Goal: Task Accomplishment & Management: Manage account settings

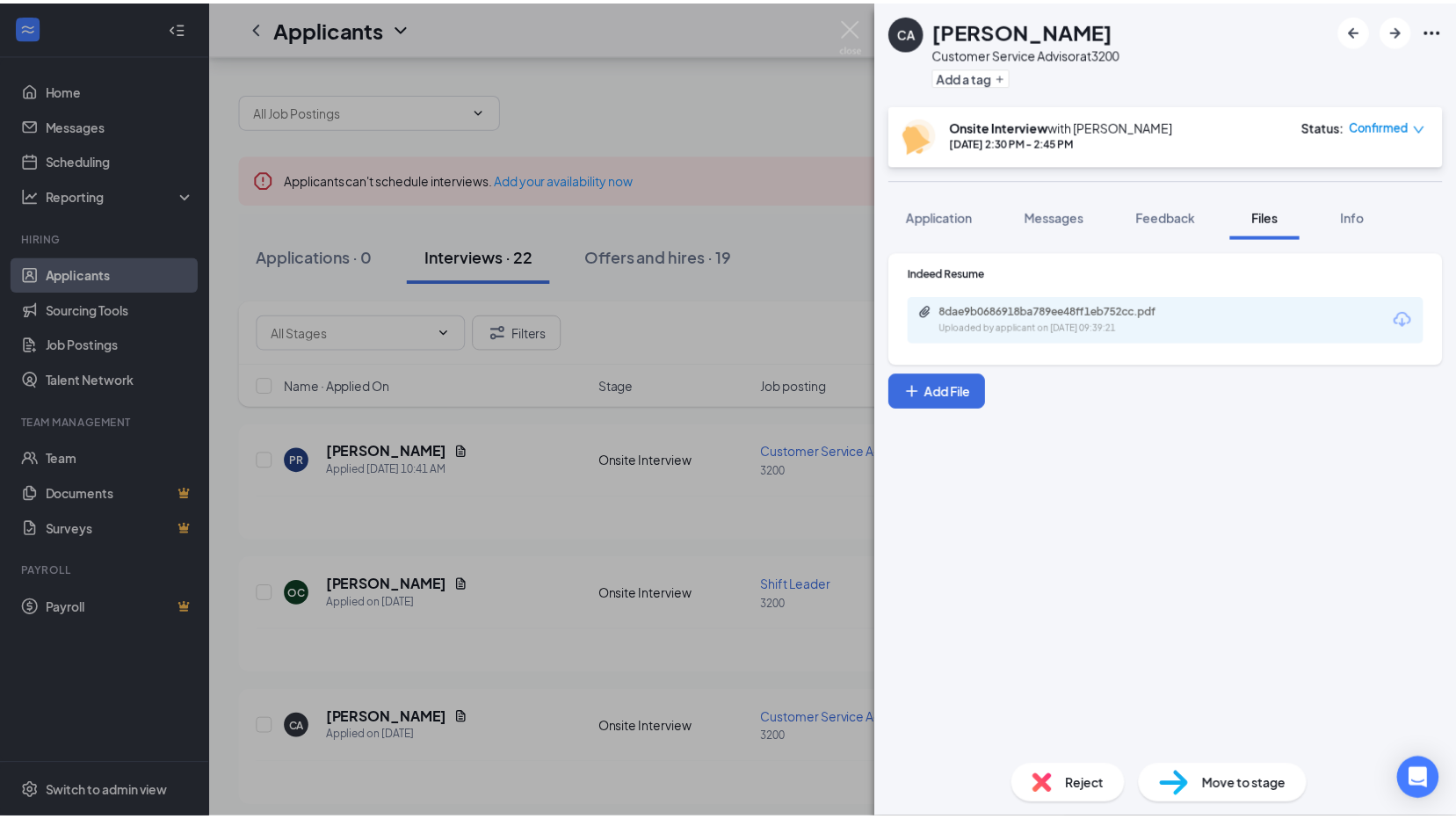
scroll to position [88, 0]
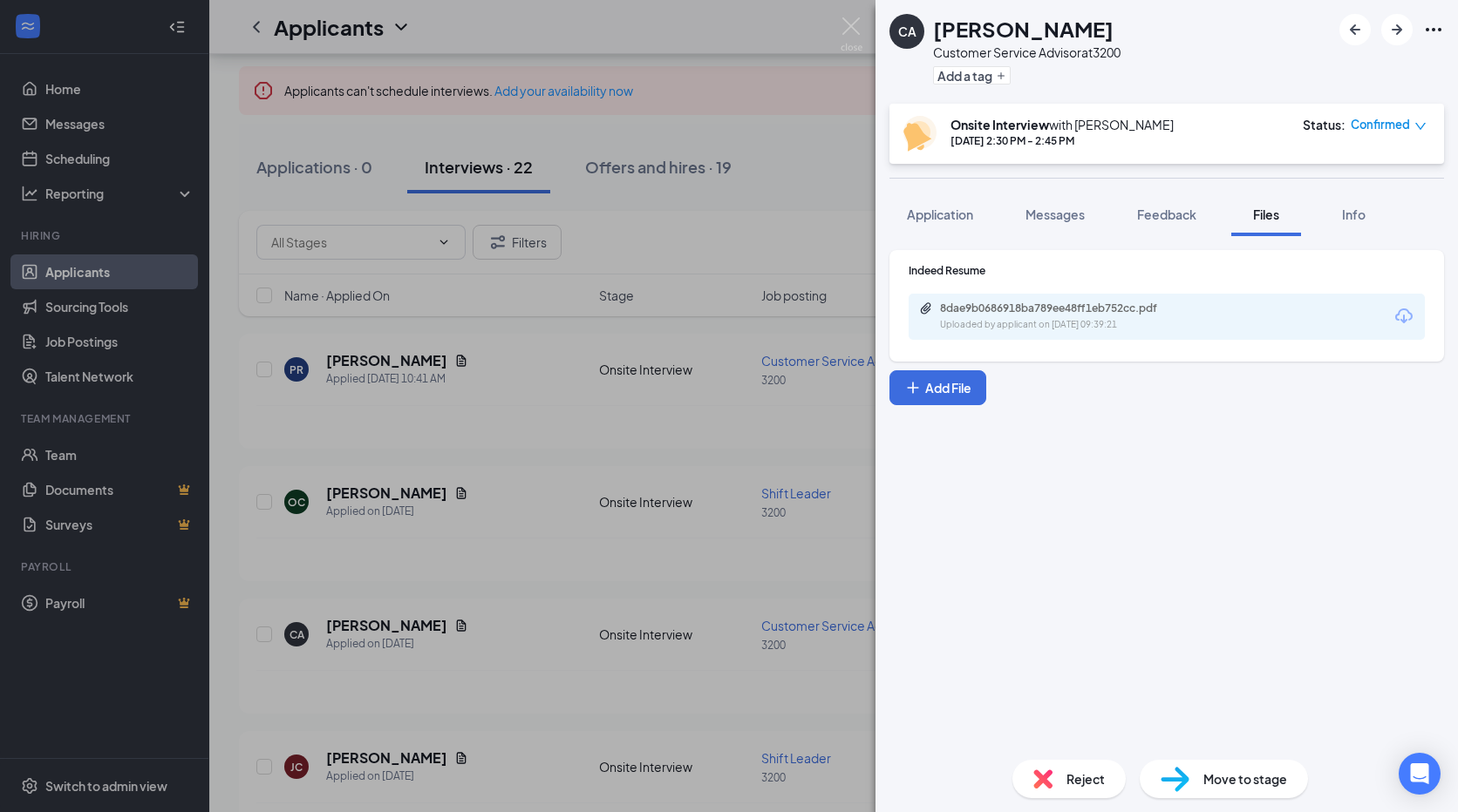
click at [681, 116] on div "CA [PERSON_NAME] Customer Service Advisor at 3200 Add a tag Onsite Interview wi…" at bounding box center [729, 406] width 1458 height 812
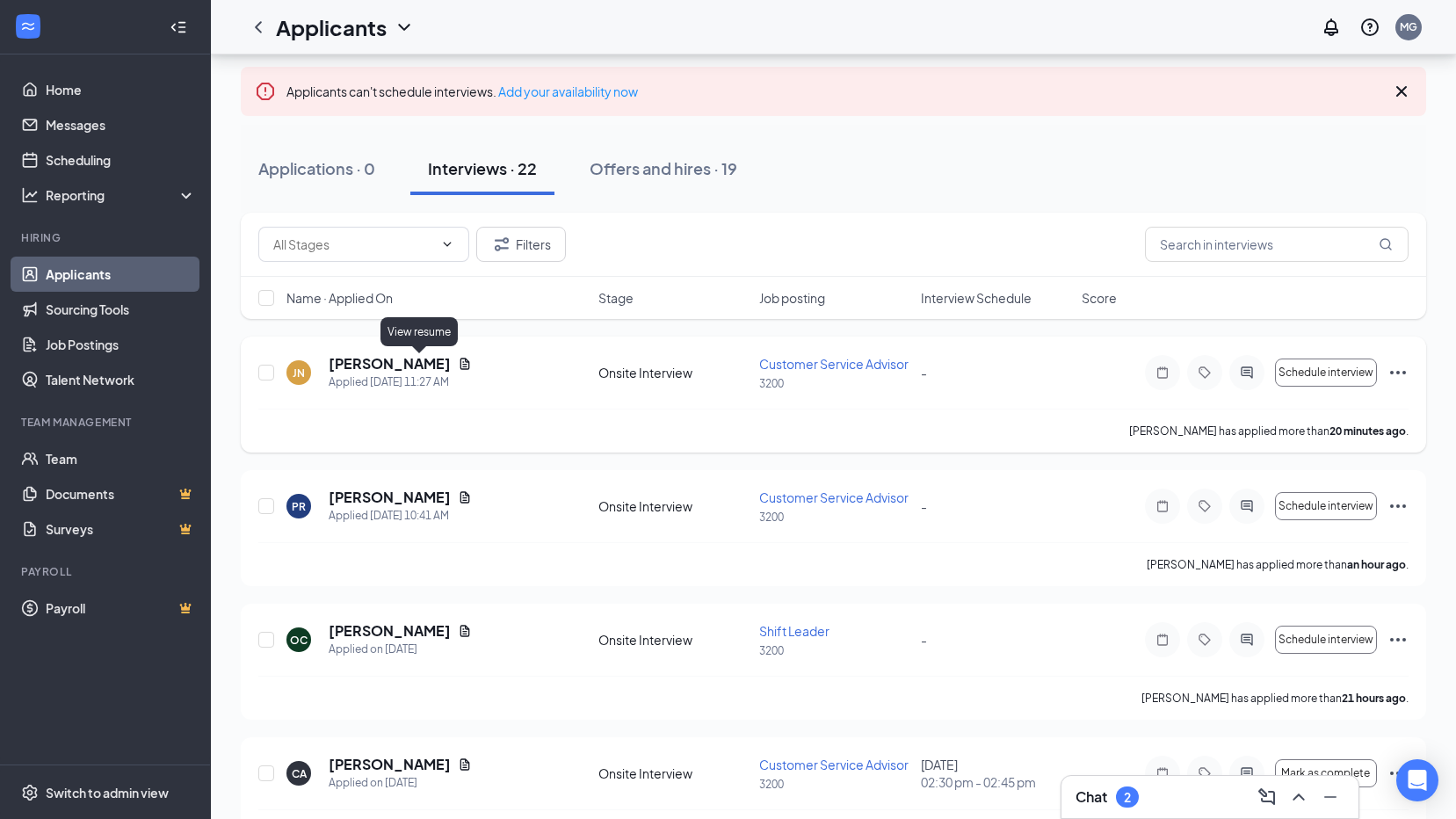
click at [461, 363] on icon "Document" at bounding box center [466, 364] width 10 height 12
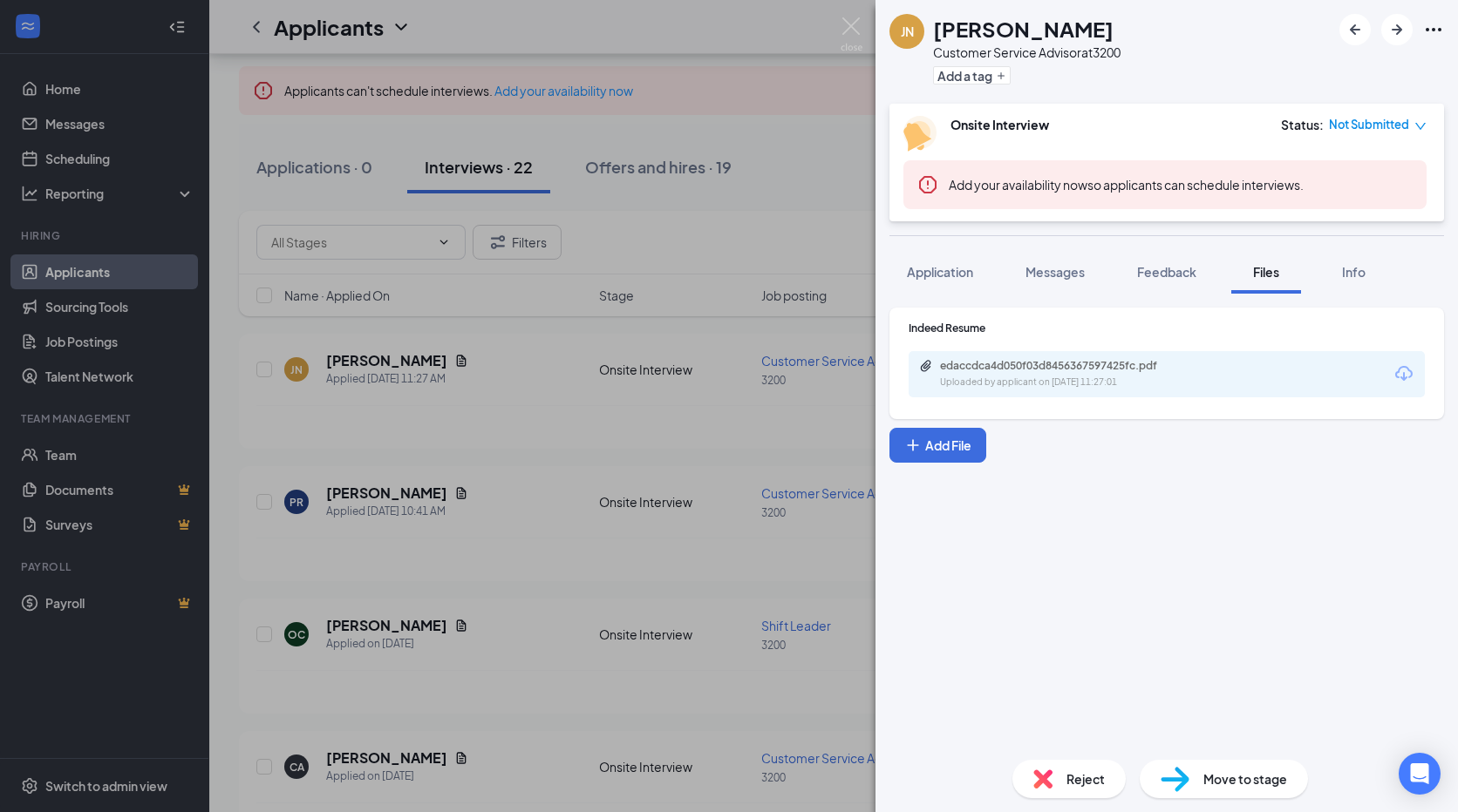
click at [1070, 367] on div "edaccdca4d050f03d8456367597425fc.pdf" at bounding box center [1061, 365] width 244 height 14
click at [802, 138] on div "[PERSON_NAME] Customer Service Advisor at 3200 Add a tag Onsite Interview Statu…" at bounding box center [729, 406] width 1458 height 812
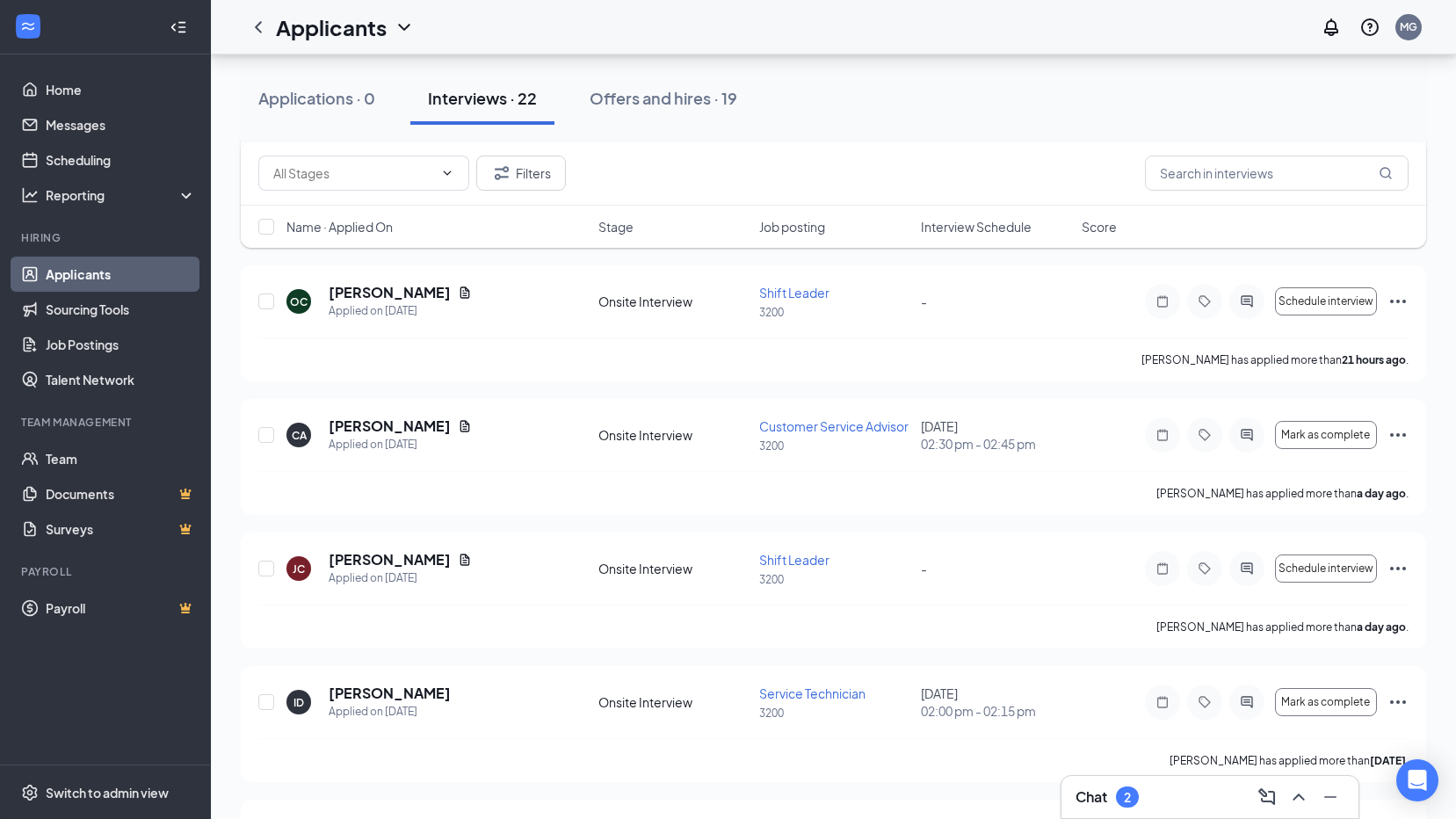
scroll to position [440, 0]
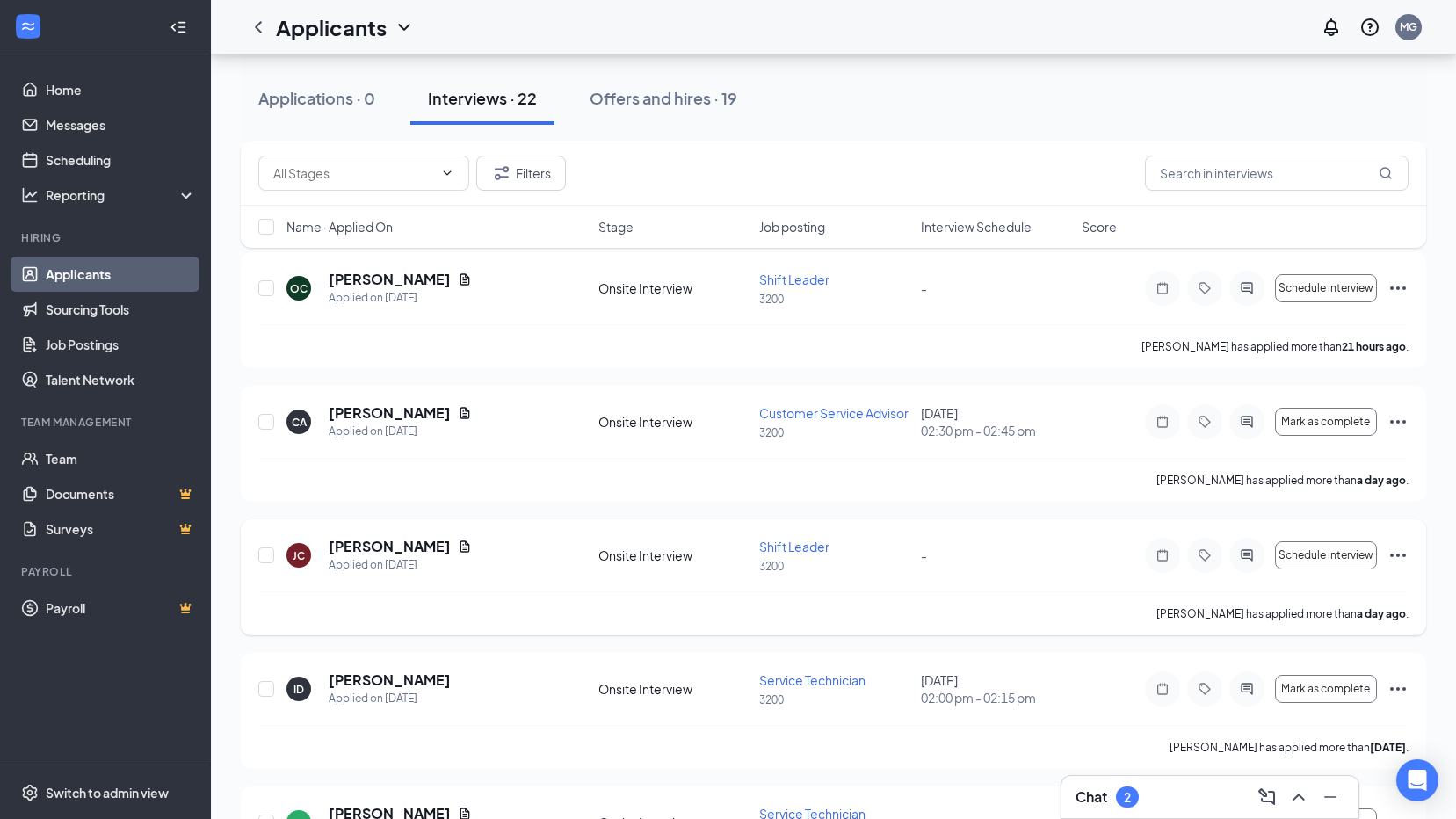
click at [1405, 555] on icon "Ellipses" at bounding box center [1399, 555] width 16 height 4
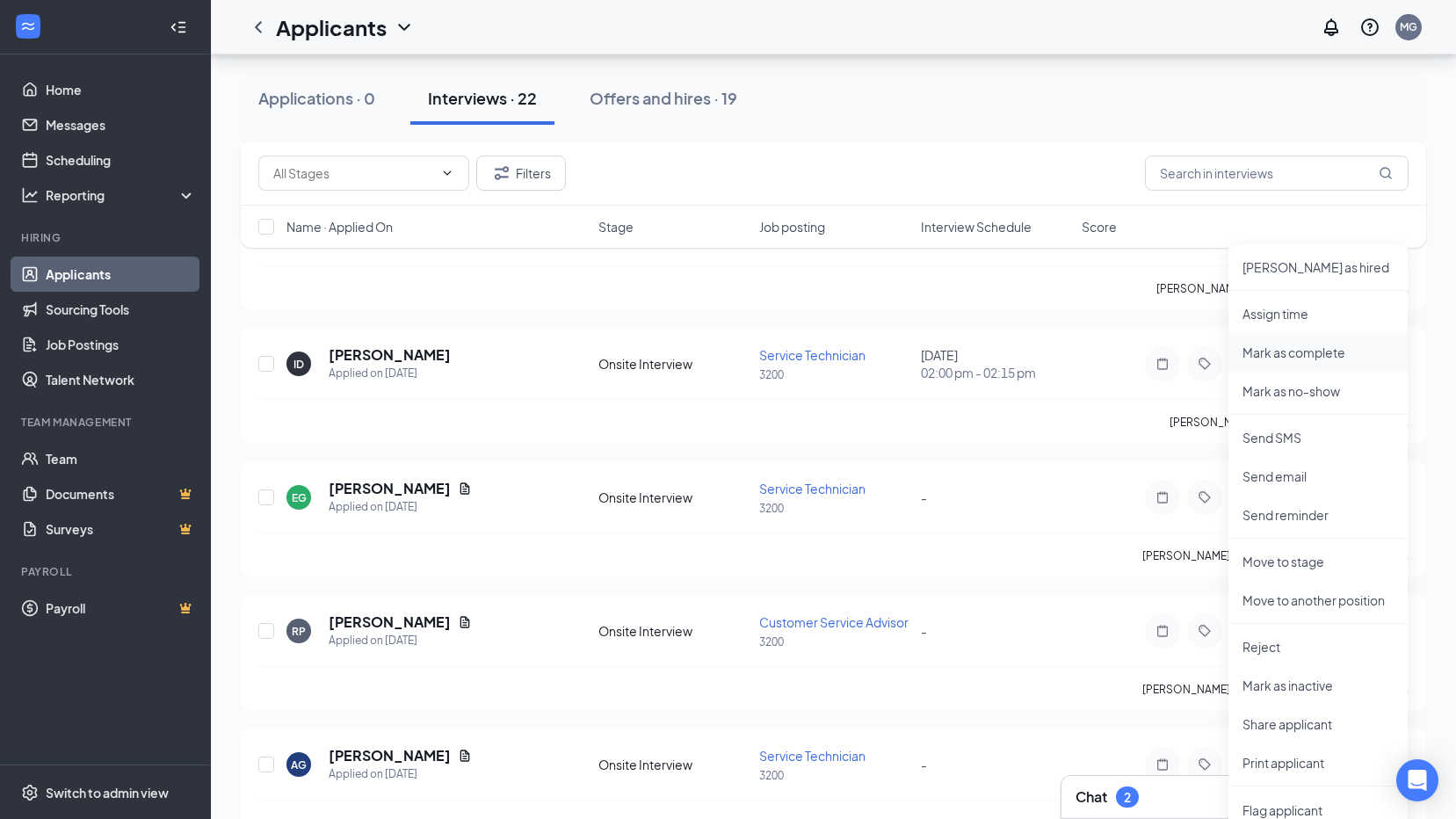
scroll to position [791, 0]
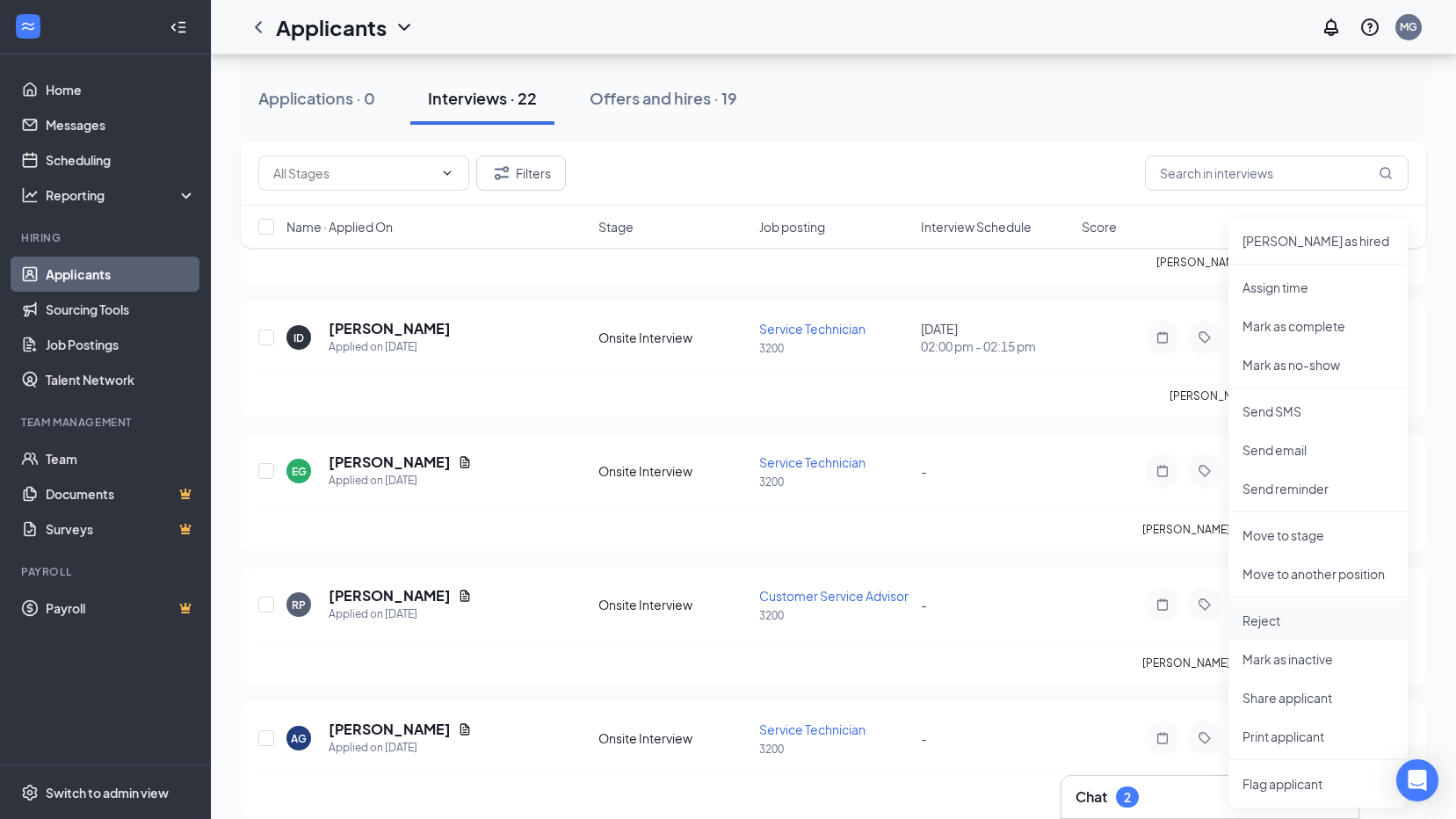
click at [1310, 621] on p "Reject" at bounding box center [1318, 621] width 151 height 18
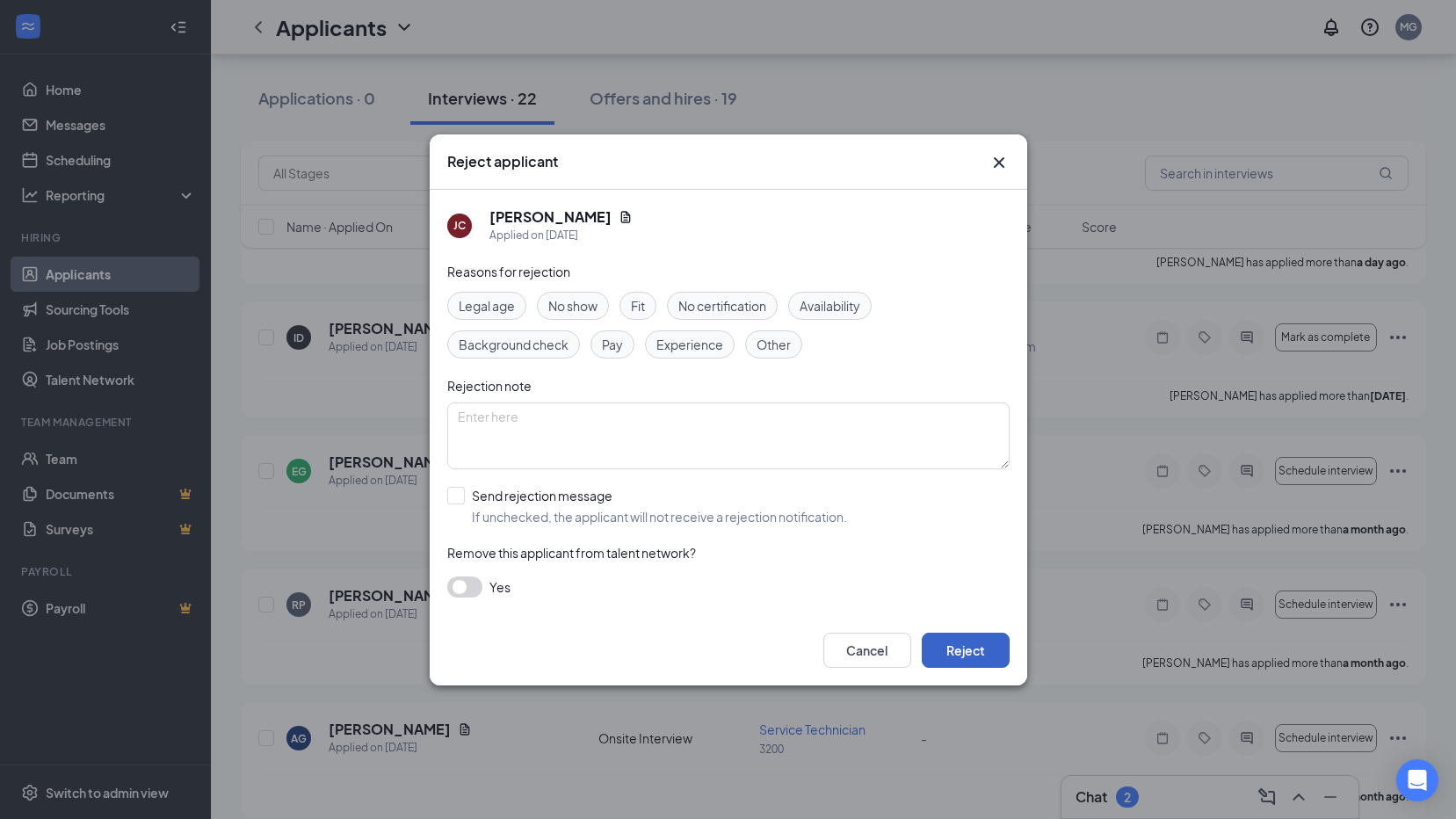
click at [967, 659] on button "Reject" at bounding box center [966, 651] width 88 height 35
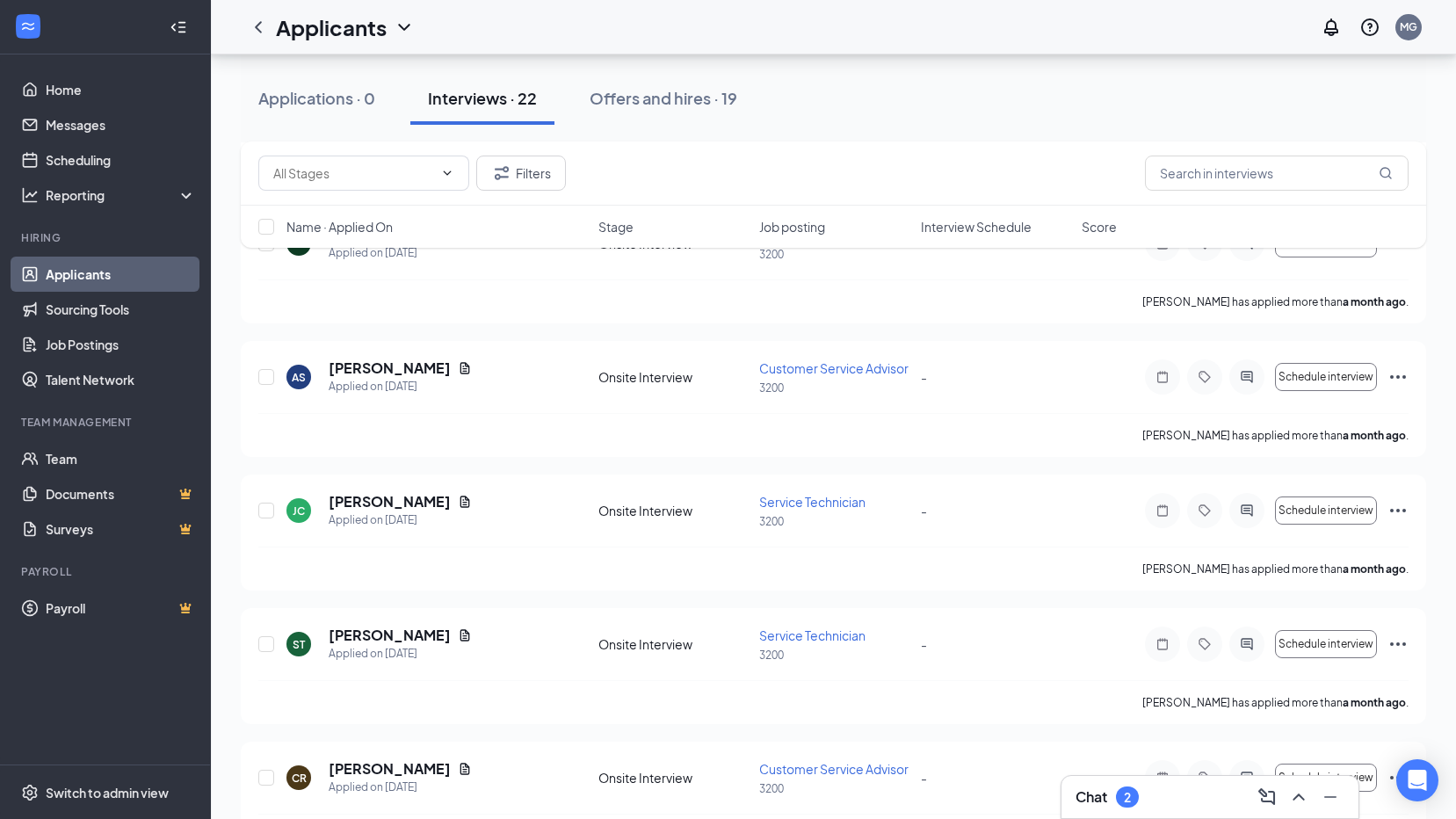
scroll to position [1846, 0]
